Goal: Information Seeking & Learning: Compare options

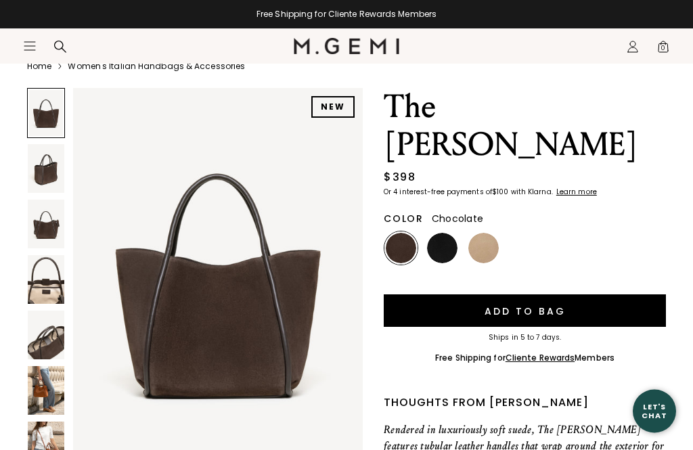
click at [50, 279] on img at bounding box center [46, 280] width 37 height 49
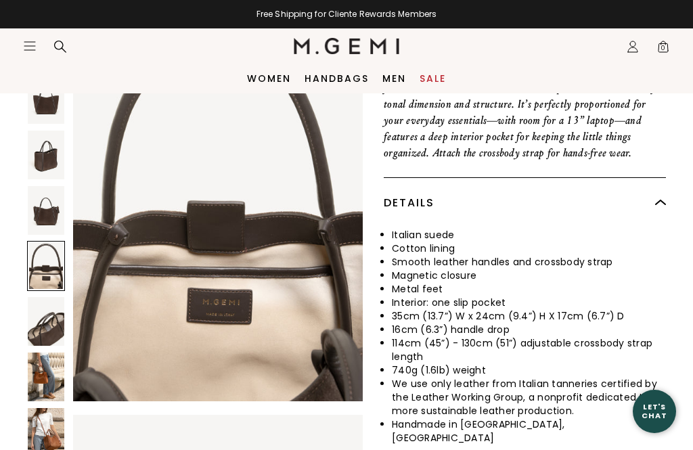
scroll to position [411, 0]
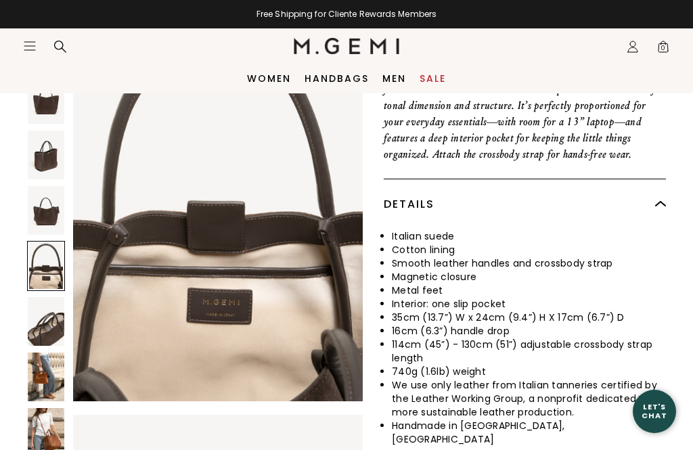
click at [49, 379] on img at bounding box center [46, 376] width 37 height 49
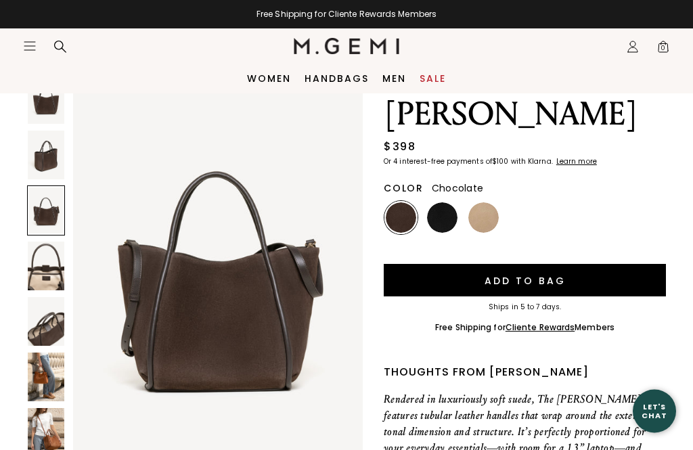
scroll to position [83, 0]
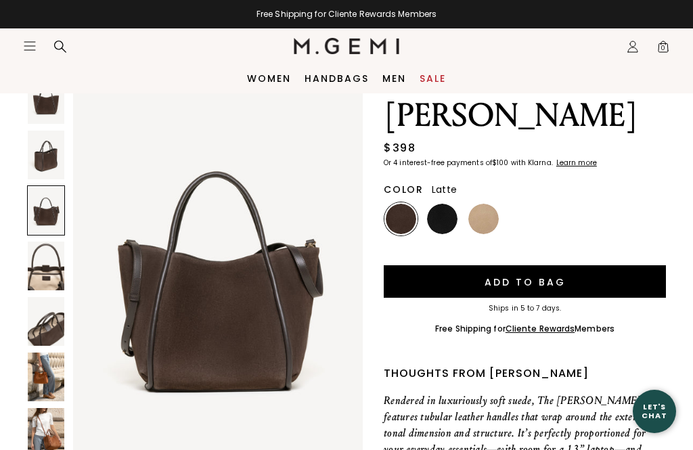
click at [488, 204] on img at bounding box center [483, 219] width 30 height 30
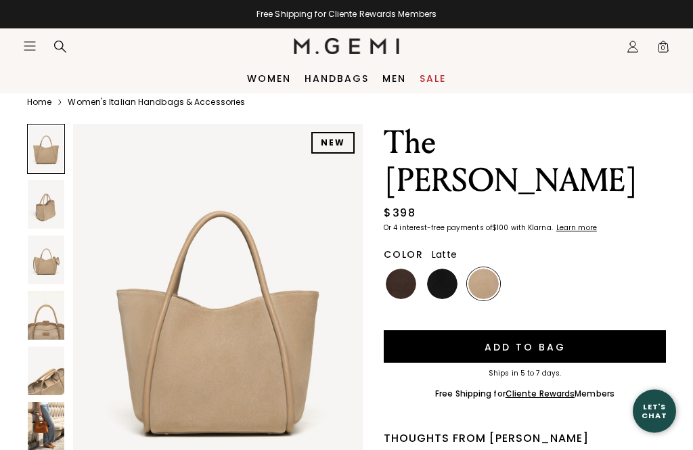
scroll to position [14, 0]
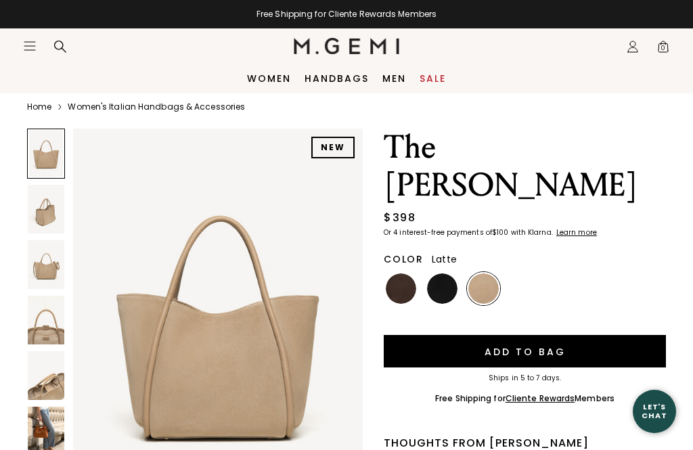
click at [339, 76] on link "Handbags" at bounding box center [336, 78] width 64 height 11
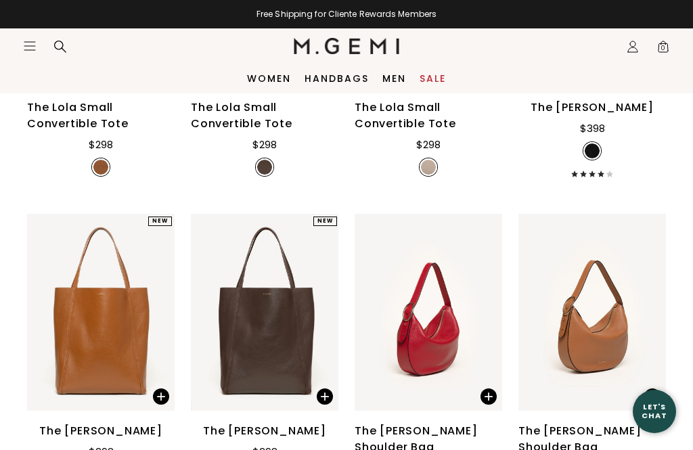
scroll to position [536, 0]
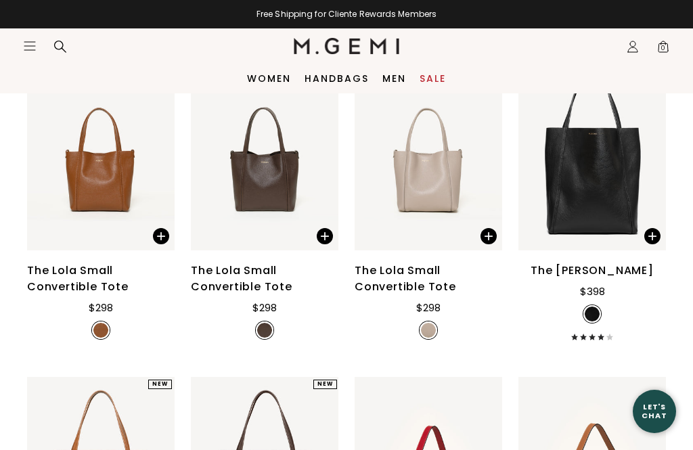
click at [84, 291] on div "The Lola Small Convertible Tote" at bounding box center [100, 278] width 147 height 32
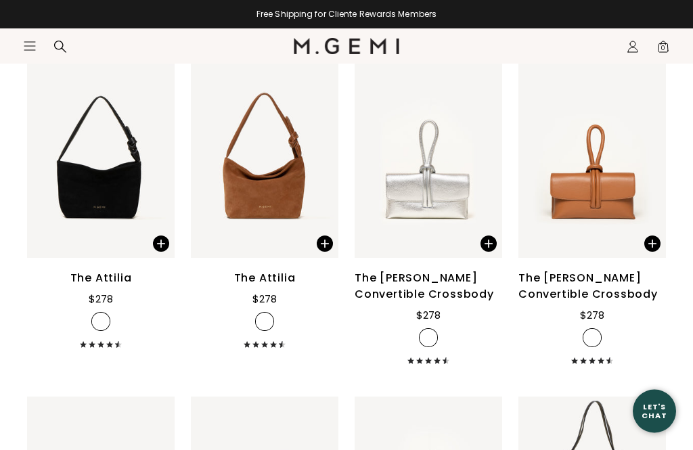
scroll to position [1523, 0]
click at [277, 286] on div "The Attilia" at bounding box center [265, 278] width 62 height 16
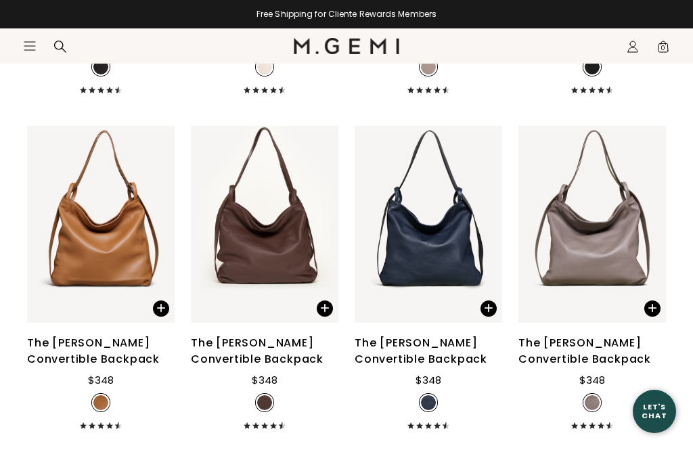
scroll to position [2130, 0]
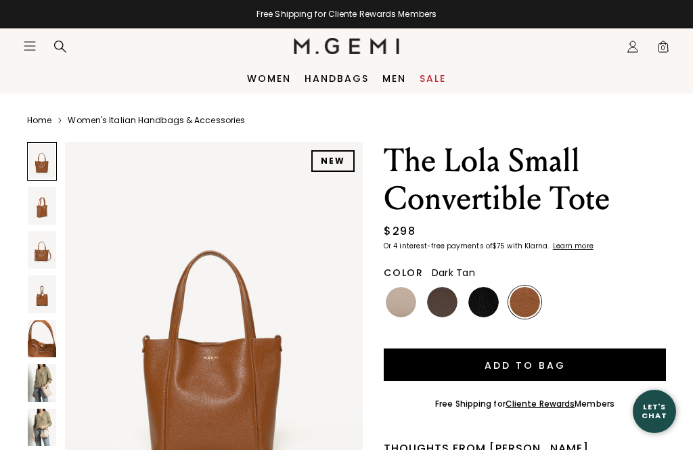
click at [47, 380] on img at bounding box center [42, 382] width 28 height 37
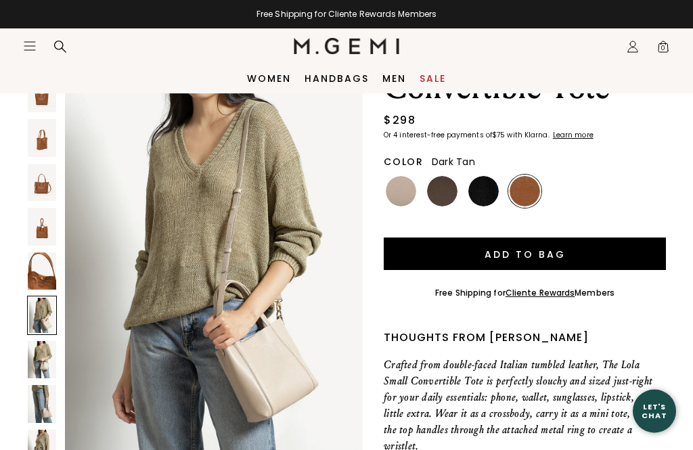
scroll to position [111, 0]
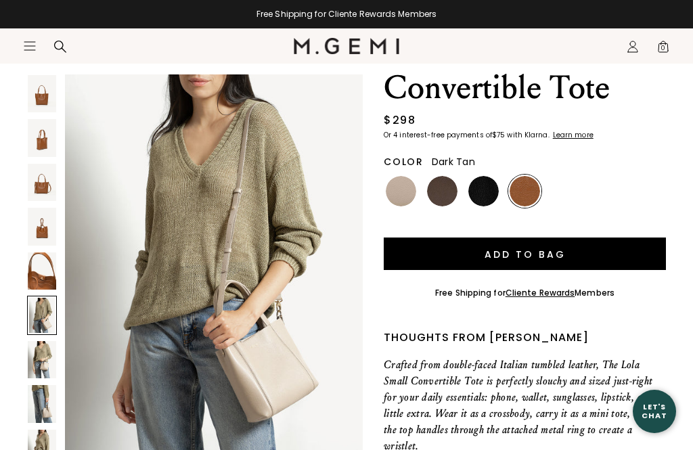
click at [49, 362] on img at bounding box center [42, 359] width 28 height 37
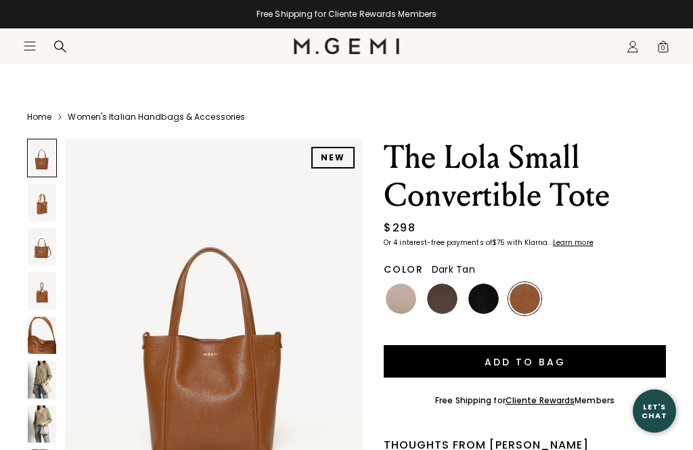
scroll to position [0, 0]
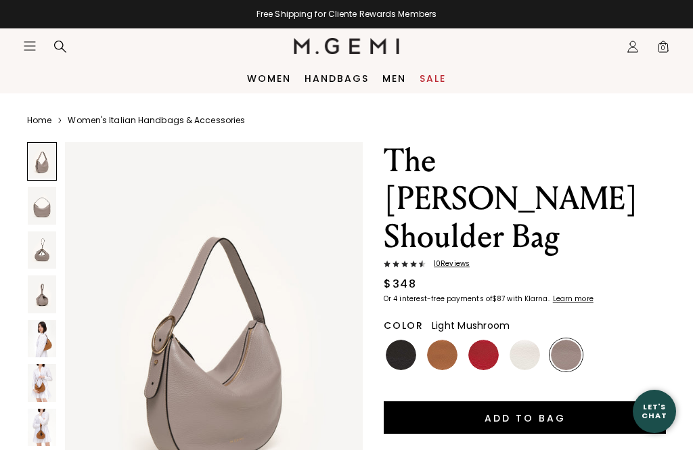
click at [47, 338] on img at bounding box center [42, 338] width 28 height 37
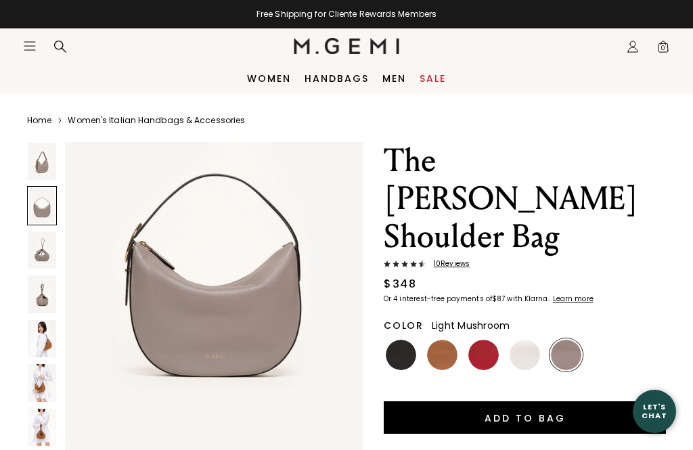
scroll to position [489, 0]
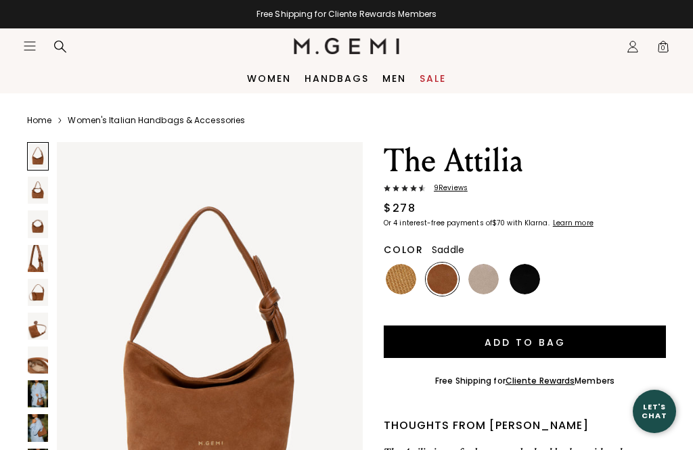
click at [38, 421] on img at bounding box center [38, 427] width 20 height 27
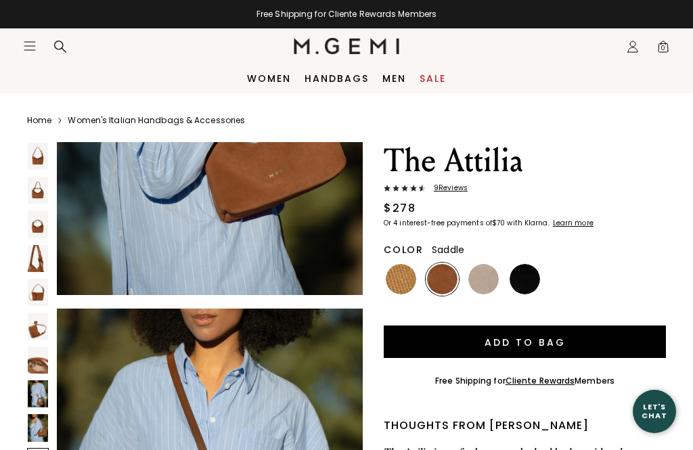
scroll to position [3614, 0]
